Goal: Navigation & Orientation: Find specific page/section

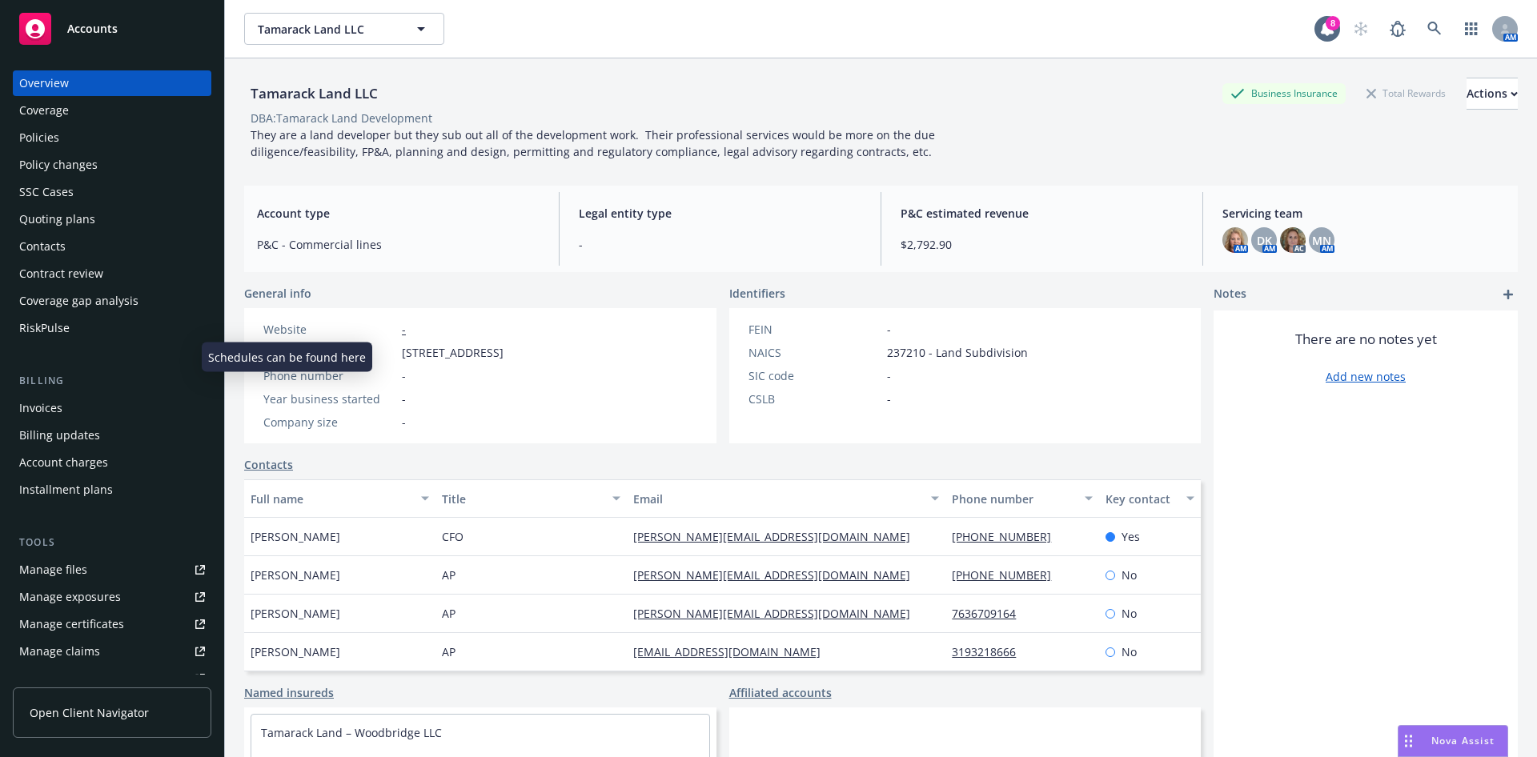
scroll to position [240, 0]
